Goal: Task Accomplishment & Management: Use online tool/utility

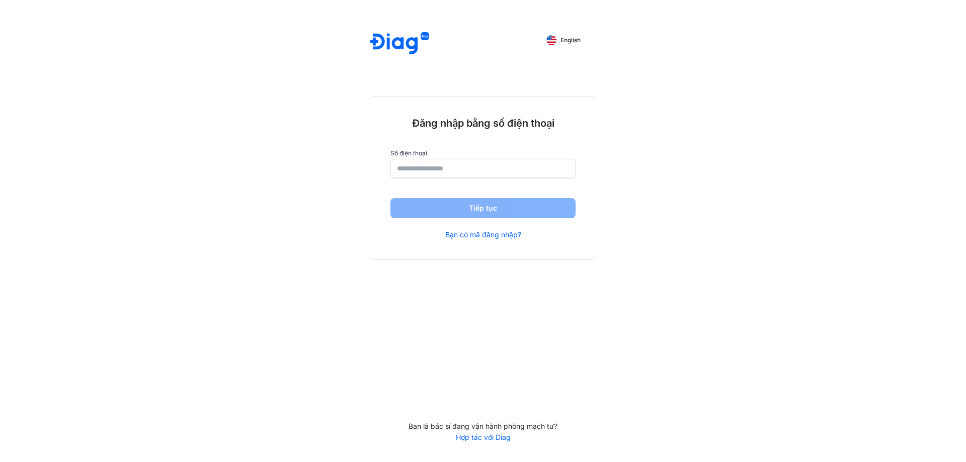
click at [500, 170] on input "number" at bounding box center [483, 169] width 172 height 18
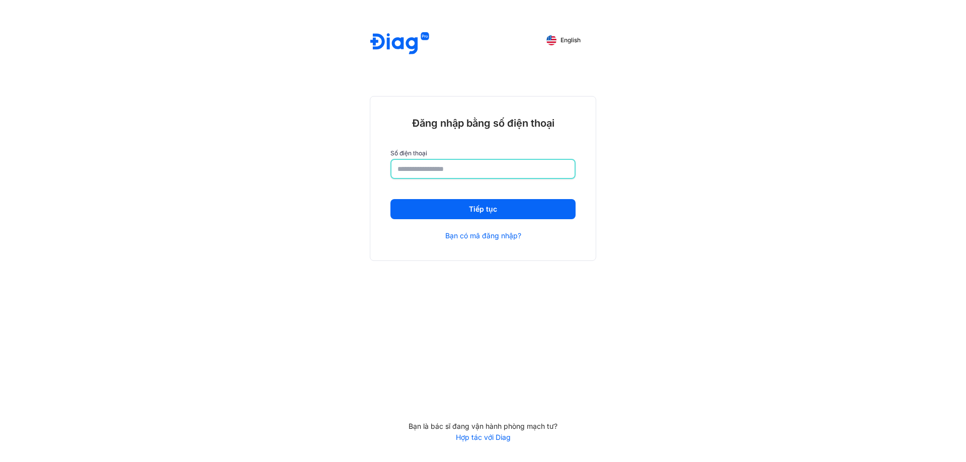
type input "**********"
